Goal: Obtain resource: Download file/media

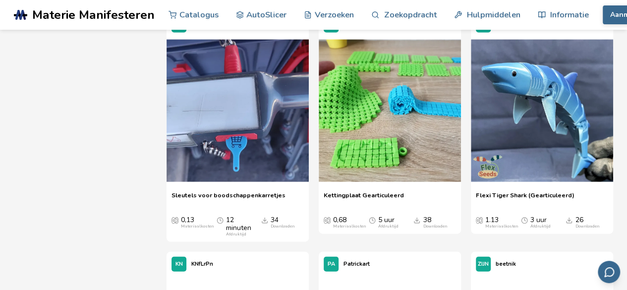
scroll to position [2946, 0]
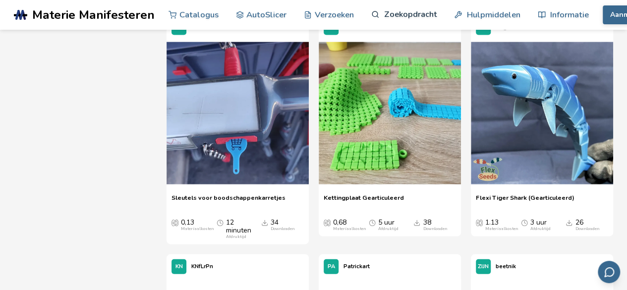
click at [390, 7] on link "Zoekopdracht" at bounding box center [403, 15] width 65 height 30
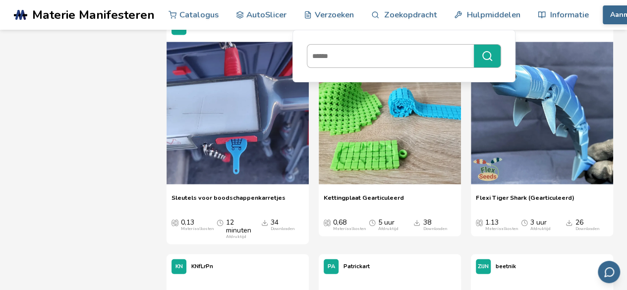
click at [349, 55] on input at bounding box center [388, 56] width 162 height 18
type input "**********"
click at [474, 45] on button "**********" at bounding box center [487, 56] width 27 height 23
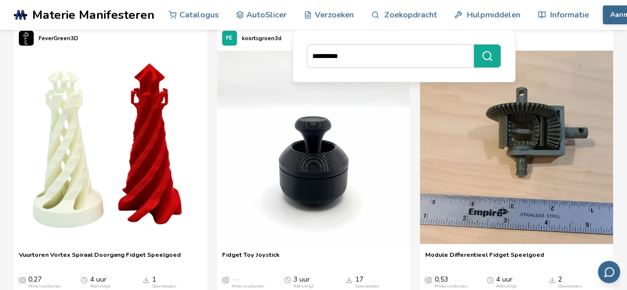
scroll to position [99, 0]
click at [545, 213] on img at bounding box center [516, 146] width 193 height 193
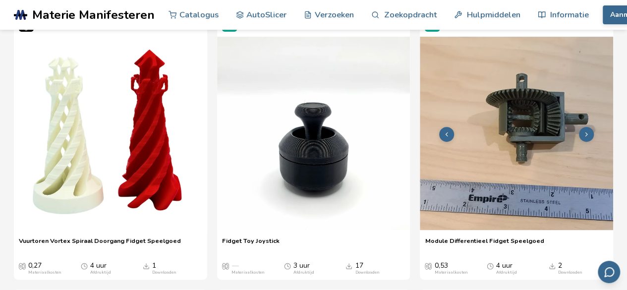
scroll to position [121, 0]
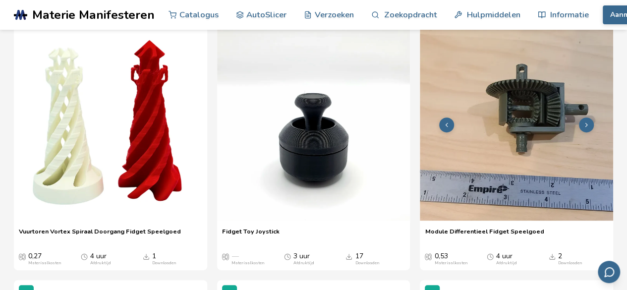
click at [588, 124] on icon at bounding box center [586, 124] width 7 height 7
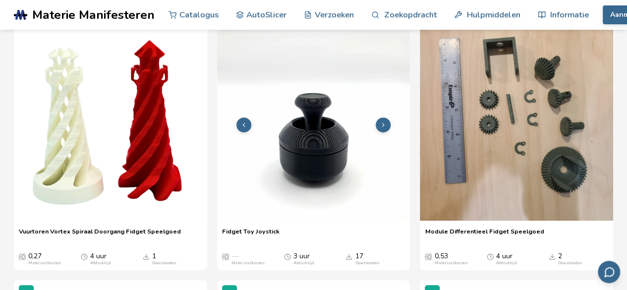
click at [383, 126] on icon at bounding box center [383, 124] width 7 height 7
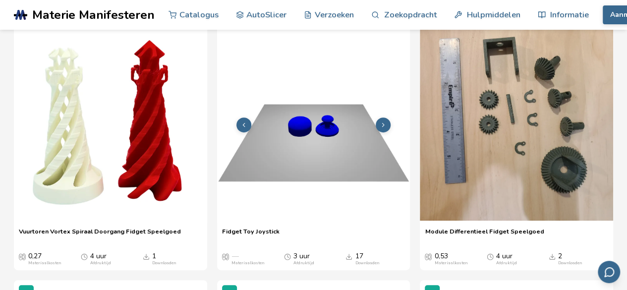
click at [383, 126] on icon at bounding box center [383, 124] width 7 height 7
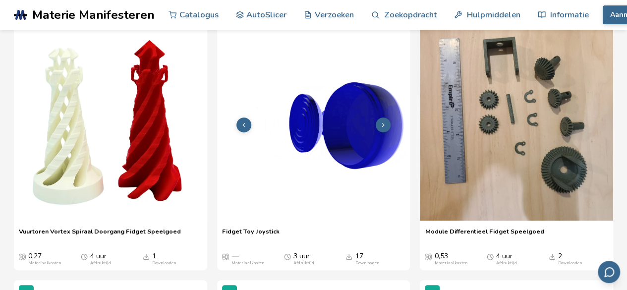
click at [312, 192] on img at bounding box center [313, 123] width 193 height 193
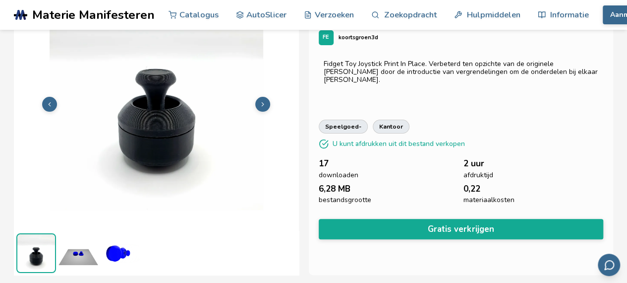
scroll to position [60, 0]
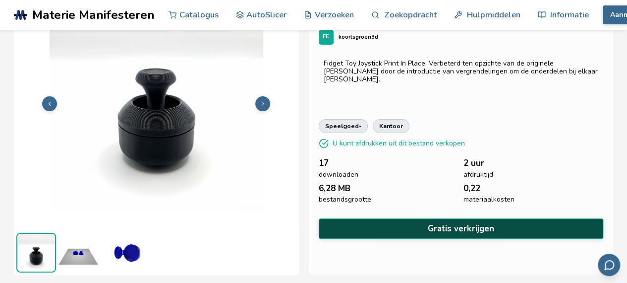
click at [401, 219] on button "Gratis verkrijgen" at bounding box center [461, 228] width 285 height 20
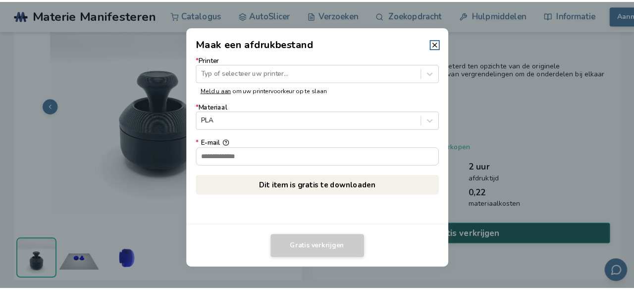
scroll to position [59, 0]
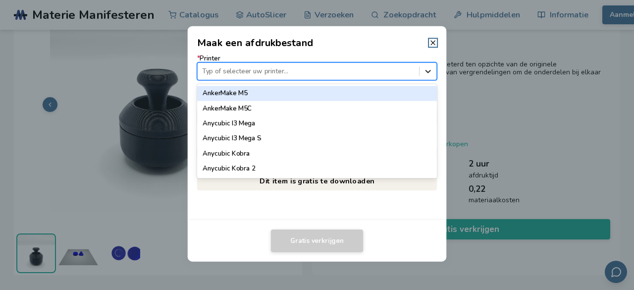
click at [431, 77] on div at bounding box center [428, 71] width 17 height 17
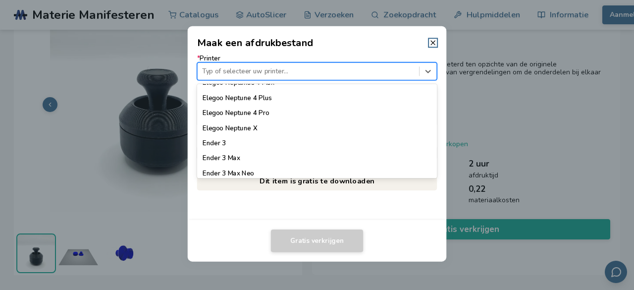
scroll to position [518, 0]
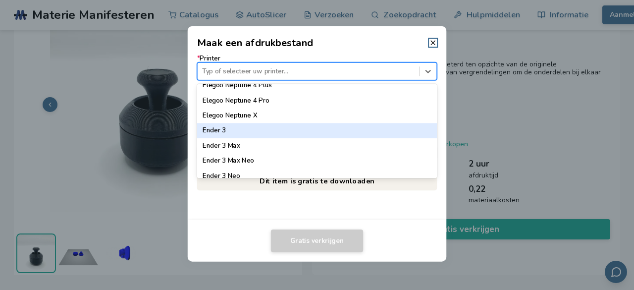
click at [278, 132] on div "Ender 3" at bounding box center [317, 130] width 240 height 15
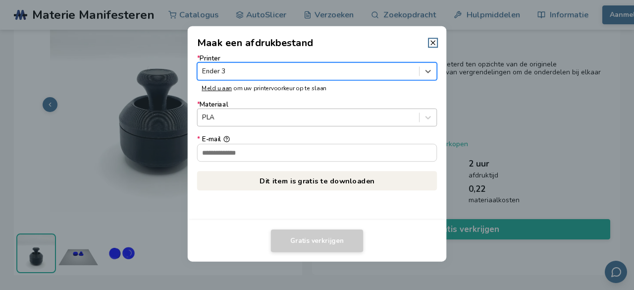
click at [288, 114] on div at bounding box center [308, 117] width 212 height 9
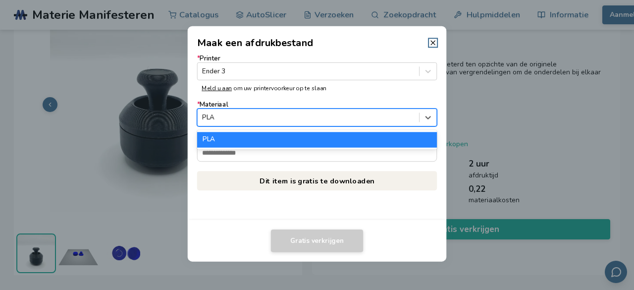
click at [276, 137] on div "PLA" at bounding box center [317, 139] width 240 height 15
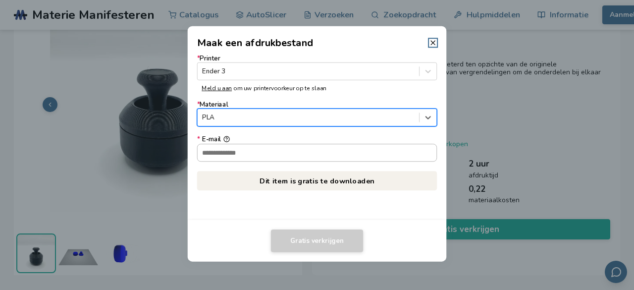
click at [271, 146] on input "* E-mail" at bounding box center [317, 152] width 239 height 17
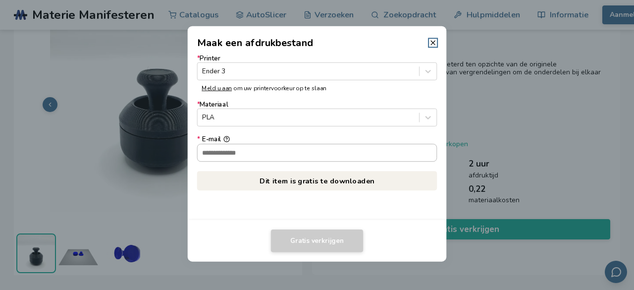
type input "**********"
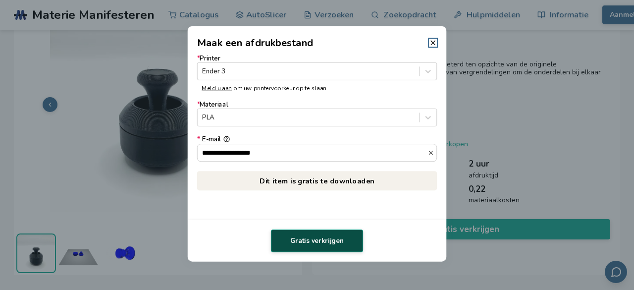
click at [335, 234] on button "Gratis verkrijgen" at bounding box center [317, 241] width 92 height 23
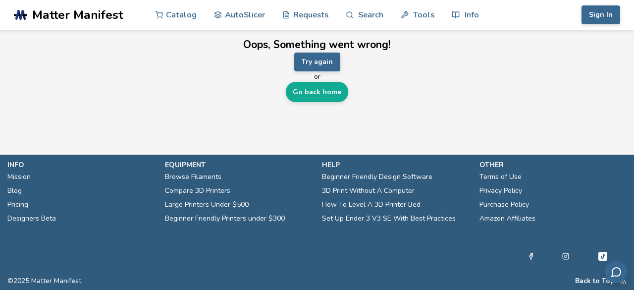
scroll to position [0, 0]
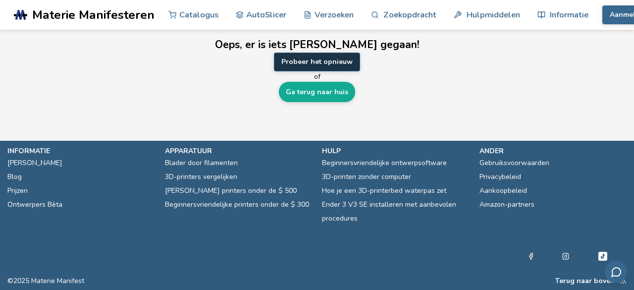
click at [342, 67] on button "Probeer het opnieuw" at bounding box center [317, 62] width 86 height 19
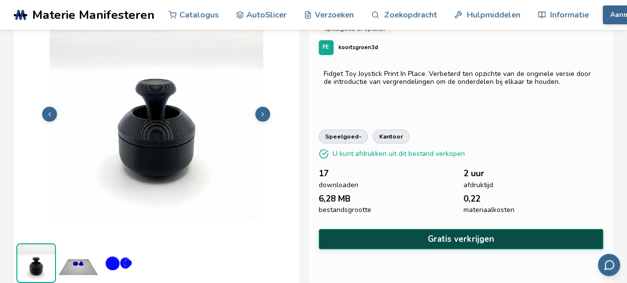
click at [407, 236] on button "Gratis verkrijgen" at bounding box center [461, 239] width 285 height 20
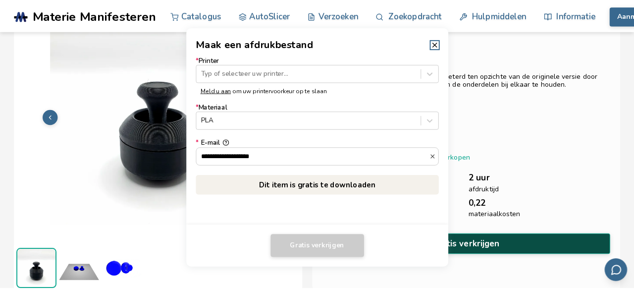
scroll to position [49, 0]
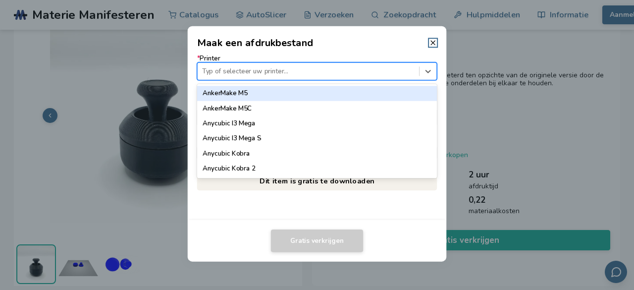
click at [403, 67] on div at bounding box center [308, 70] width 212 height 9
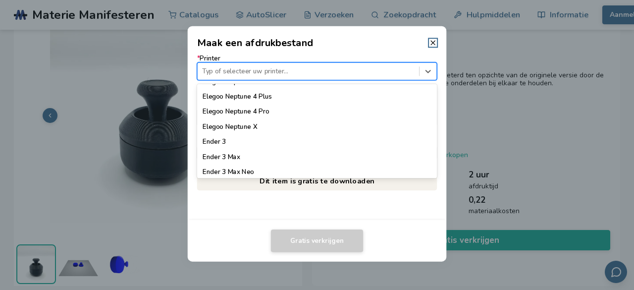
scroll to position [529, 0]
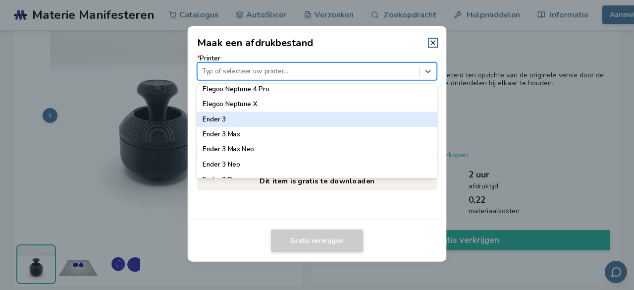
click at [301, 115] on div "Ender 3" at bounding box center [317, 119] width 240 height 15
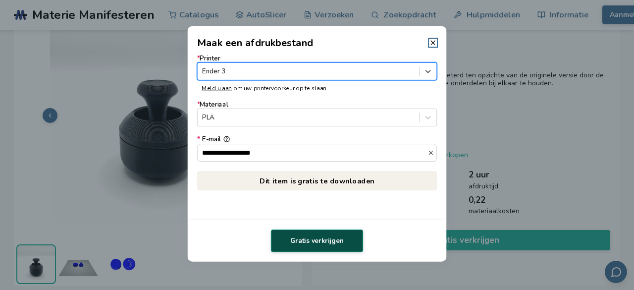
click at [290, 245] on button "Gratis verkrijgen" at bounding box center [317, 241] width 92 height 23
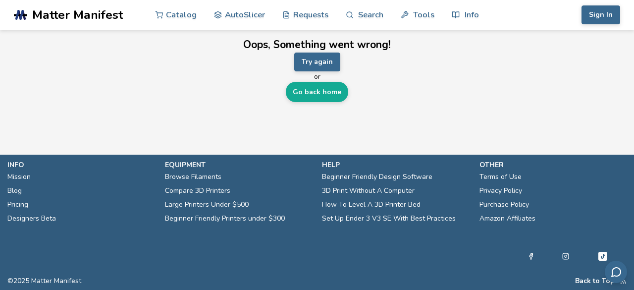
scroll to position [0, 0]
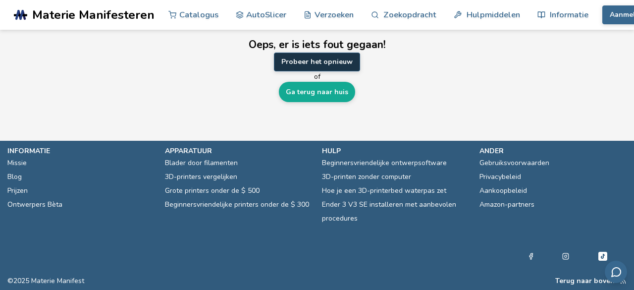
click at [344, 62] on font "Probeer het opnieuw" at bounding box center [317, 61] width 71 height 9
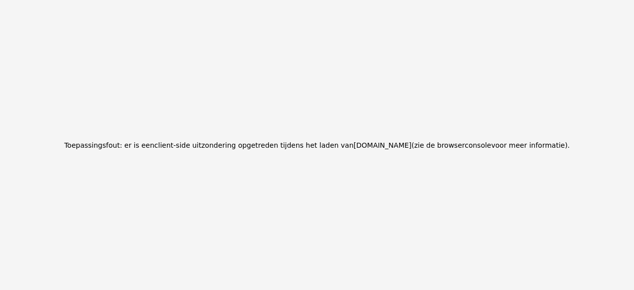
click at [347, 33] on div "Toepassingsfout: er is een client -side uitzondering opgetreden tijdens het lad…" at bounding box center [317, 145] width 634 height 290
